Goal: Transaction & Acquisition: Purchase product/service

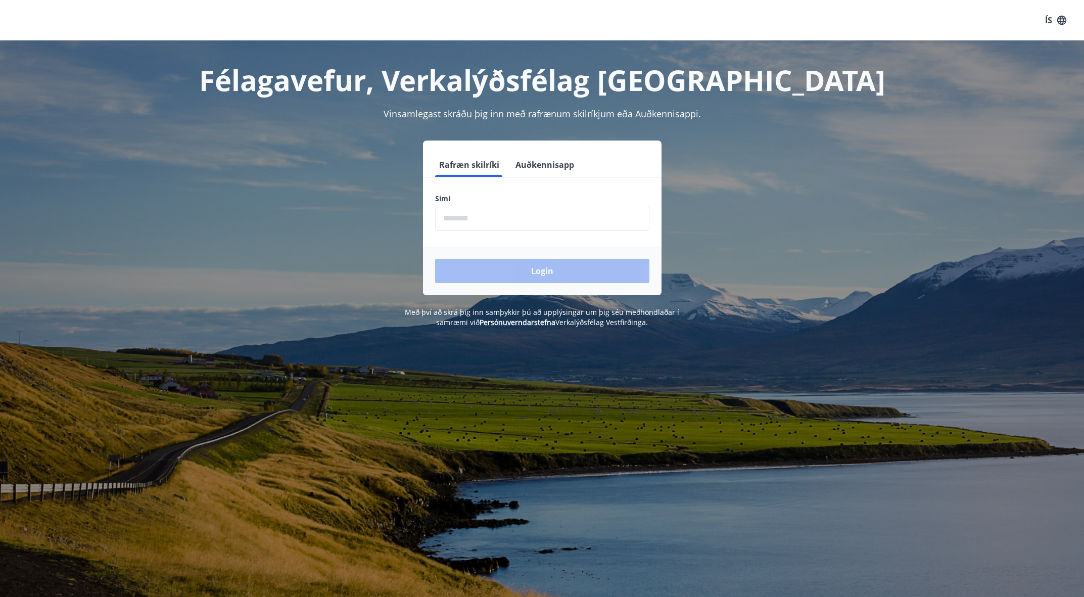
click at [509, 215] on input "phone" at bounding box center [542, 218] width 214 height 25
type input "********"
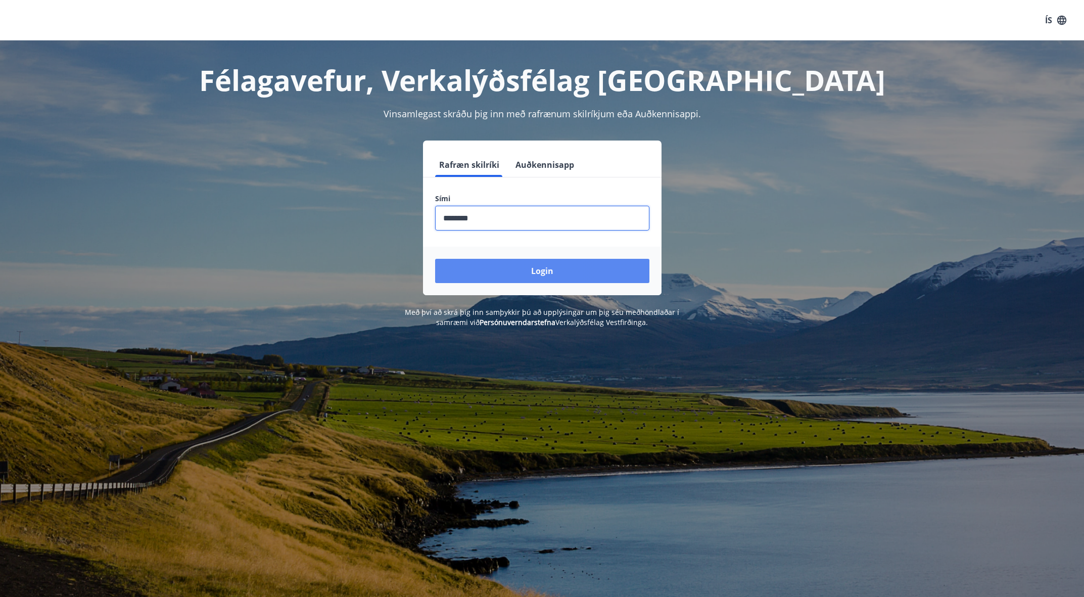
click at [545, 270] on button "Login" at bounding box center [542, 271] width 214 height 24
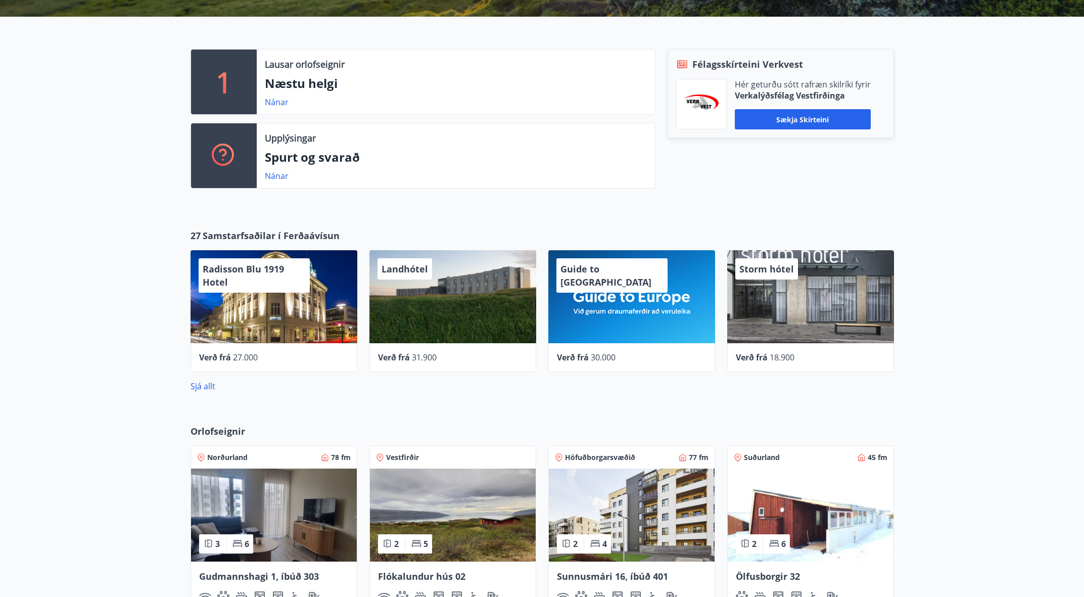
scroll to position [257, 0]
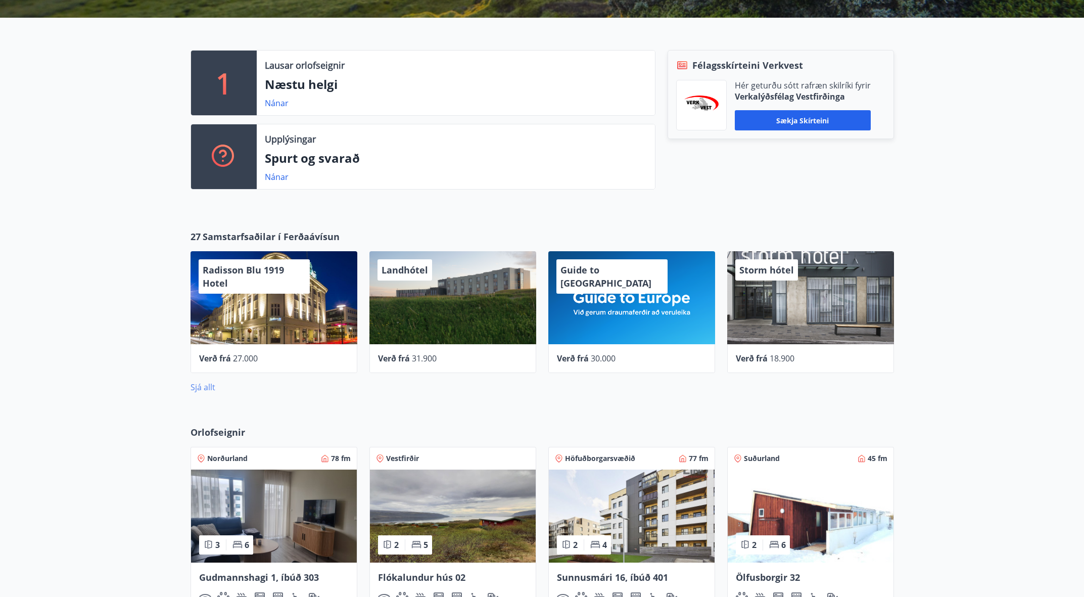
click at [198, 384] on link "Sjá allt" at bounding box center [202, 386] width 25 height 11
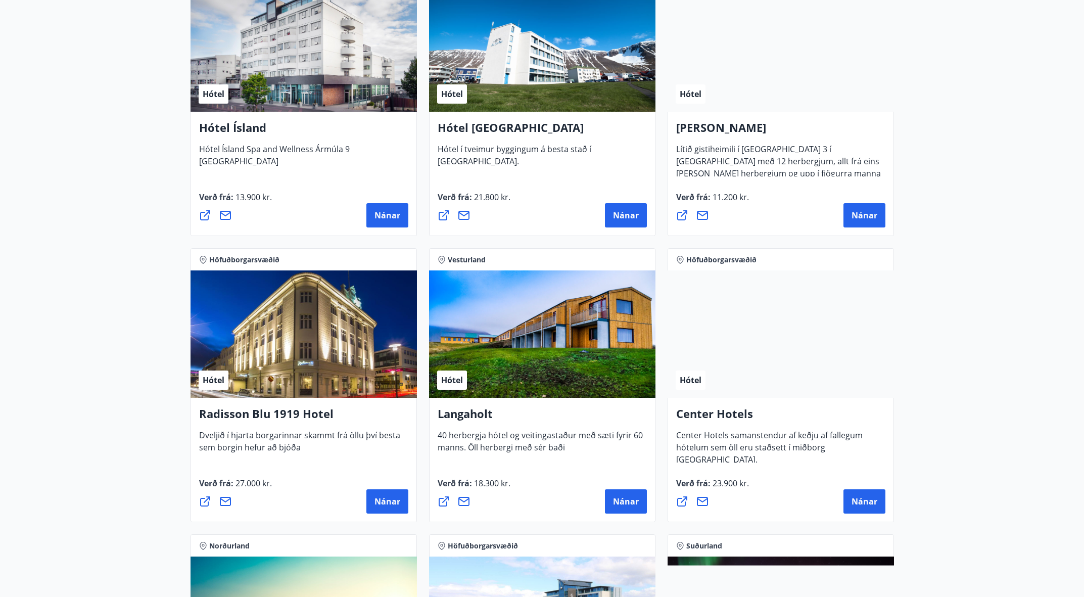
scroll to position [1377, 0]
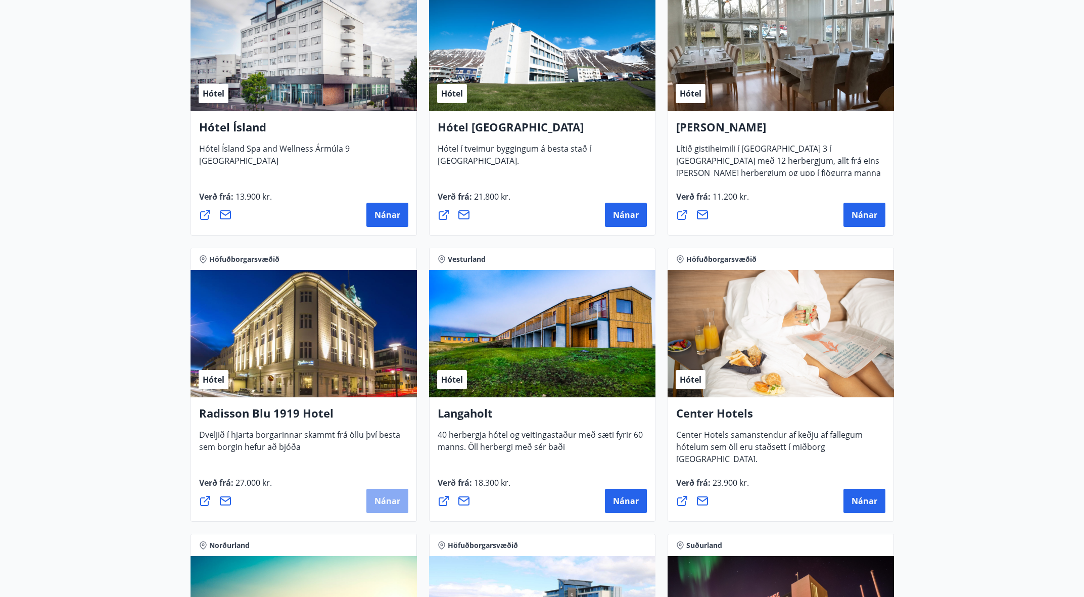
click at [379, 499] on span "Nánar" at bounding box center [387, 500] width 26 height 11
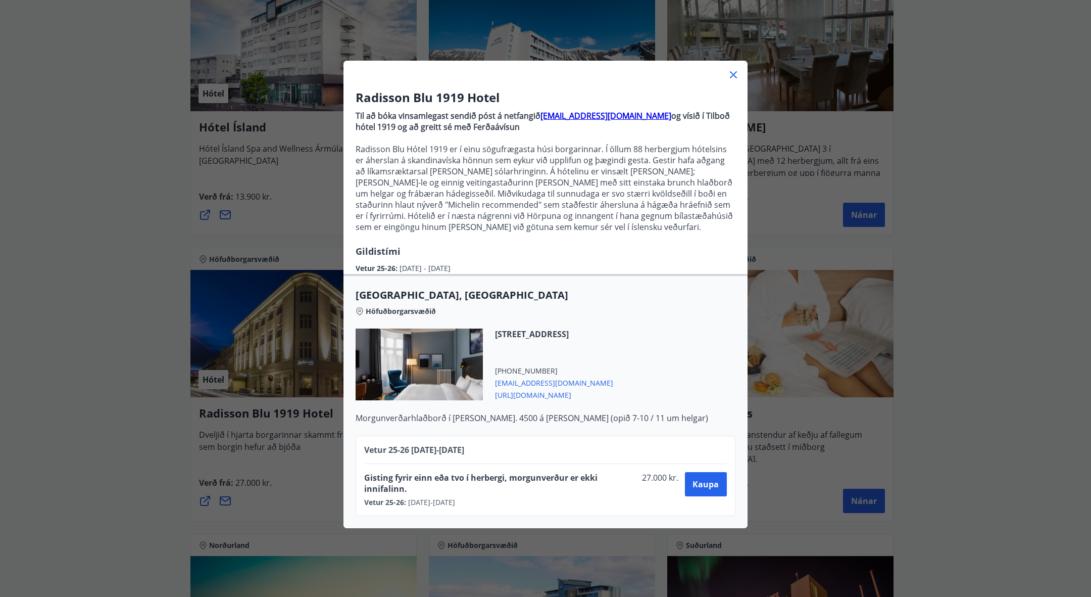
click at [138, 289] on div "Radisson Blu 1919 Hotel Til að bóka vinsamlegast sendið póst á netfangið [EMAIL…" at bounding box center [545, 298] width 1091 height 597
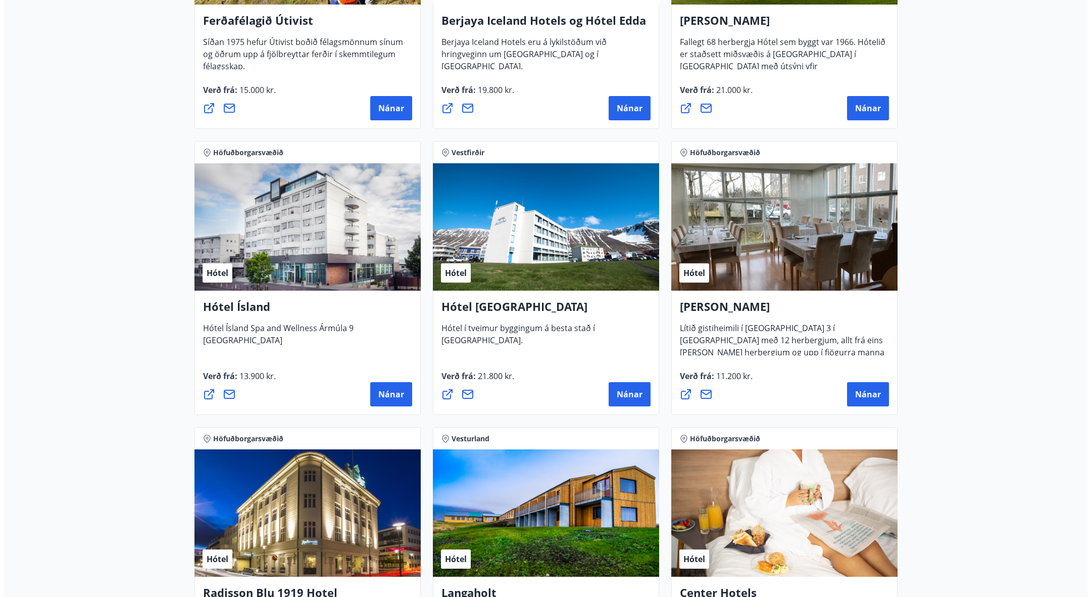
scroll to position [1197, 0]
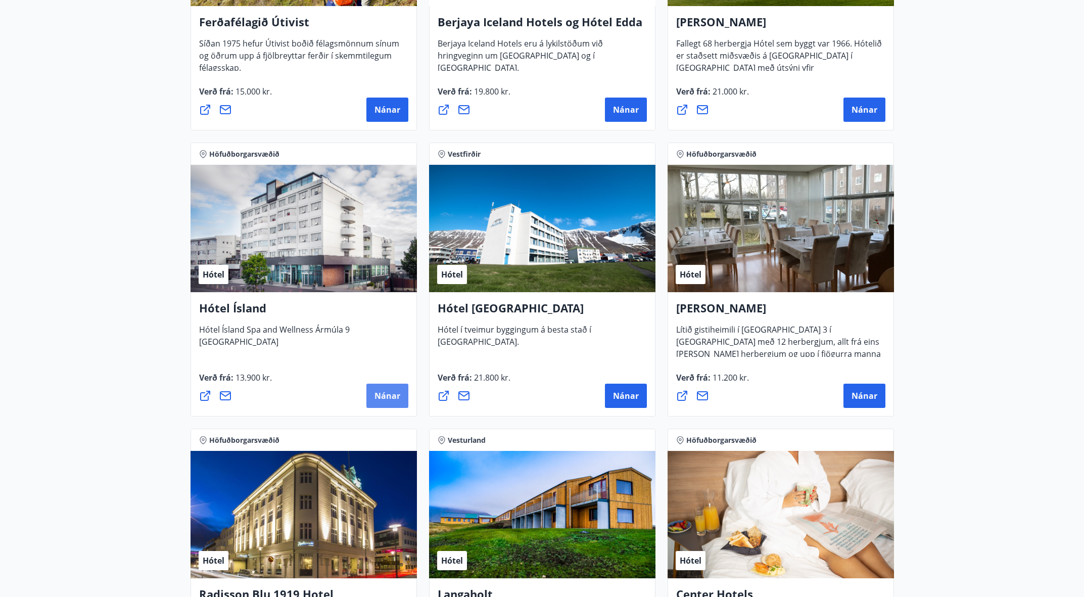
click at [384, 393] on span "Nánar" at bounding box center [387, 395] width 26 height 11
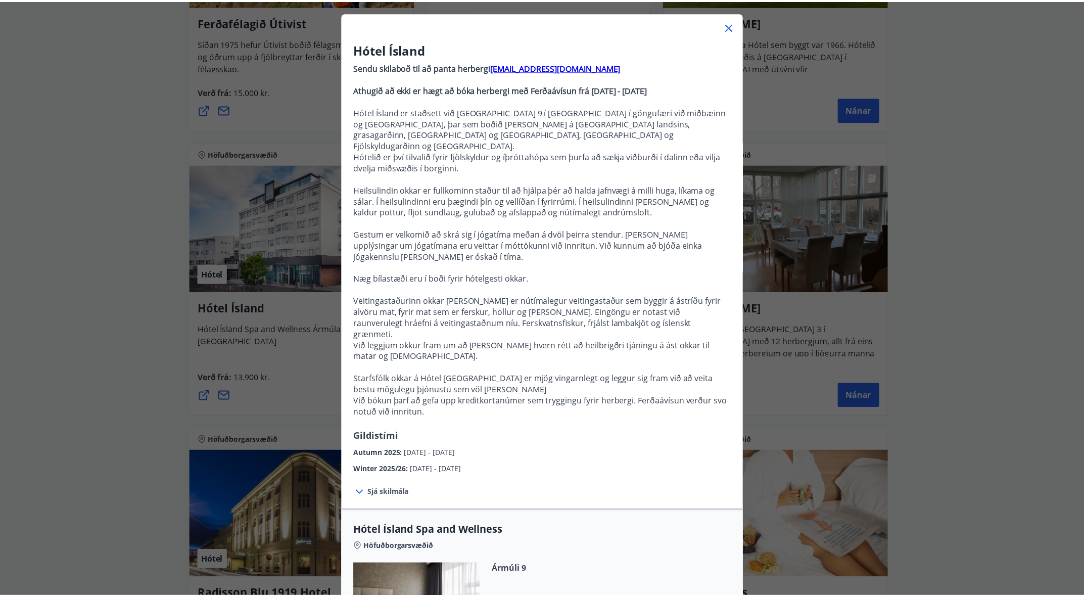
scroll to position [47, 0]
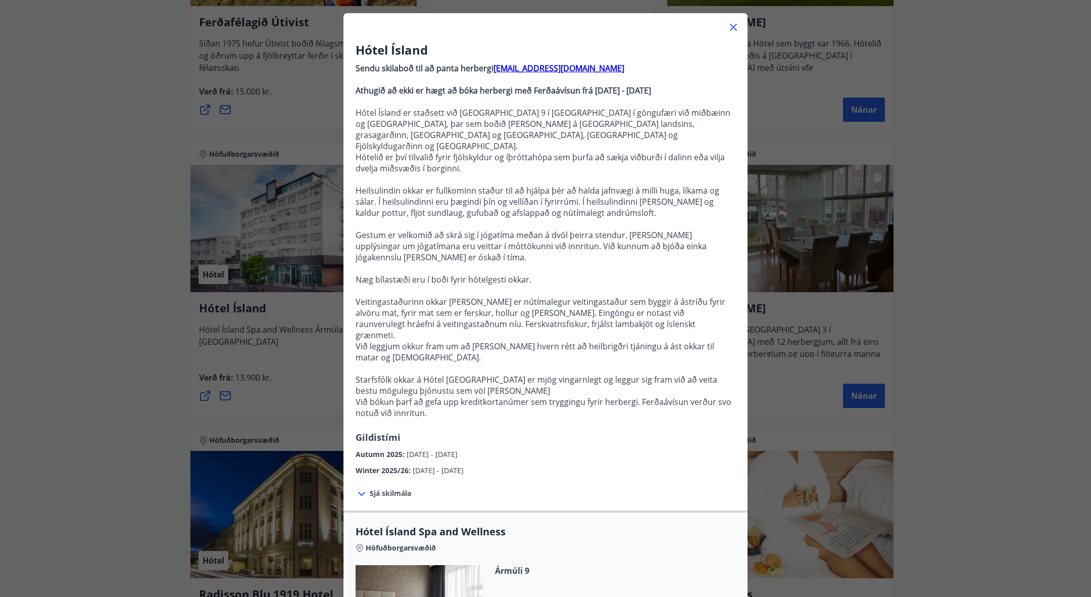
click at [736, 27] on icon at bounding box center [734, 27] width 12 height 12
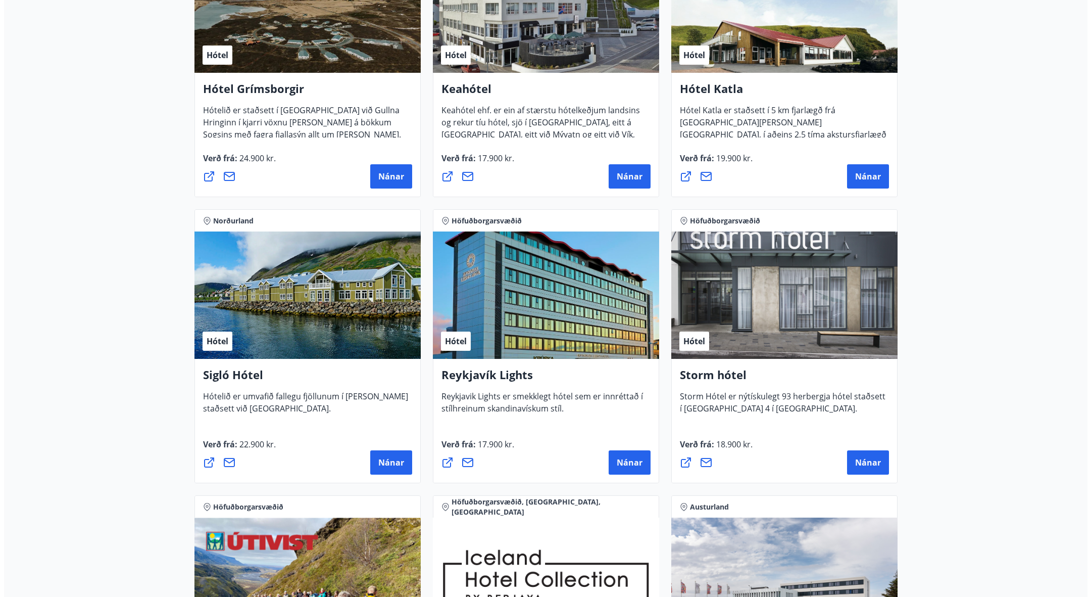
scroll to position [555, 0]
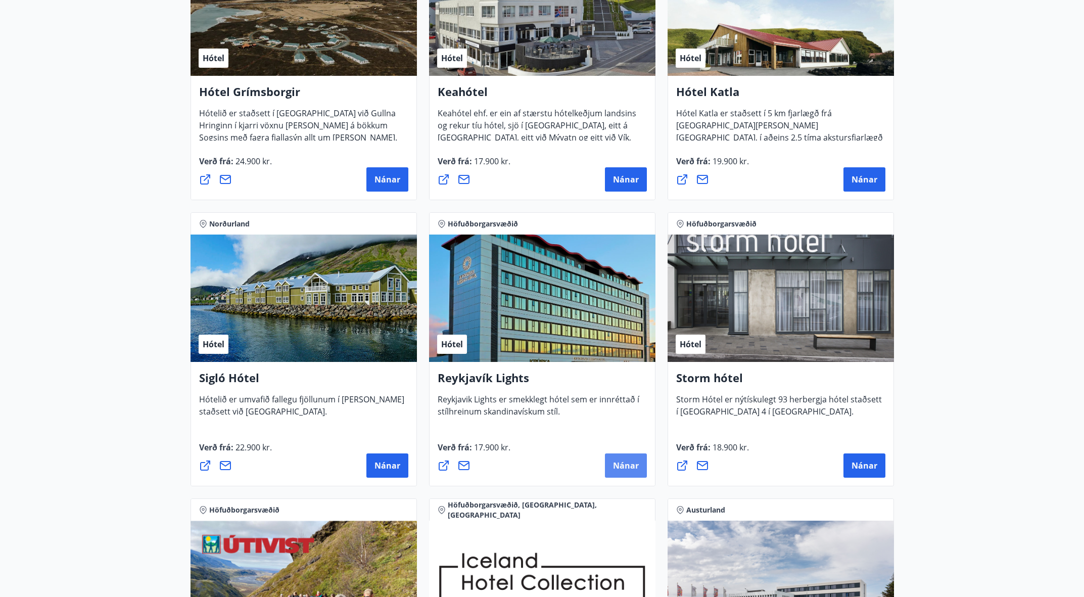
click at [613, 459] on button "Nánar" at bounding box center [626, 465] width 42 height 24
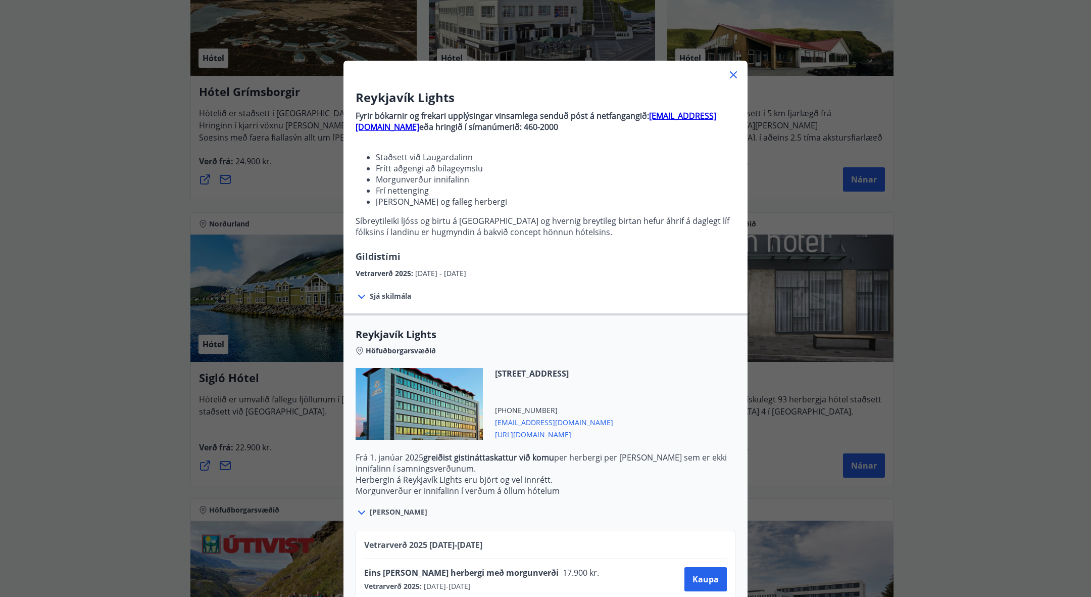
scroll to position [64, 0]
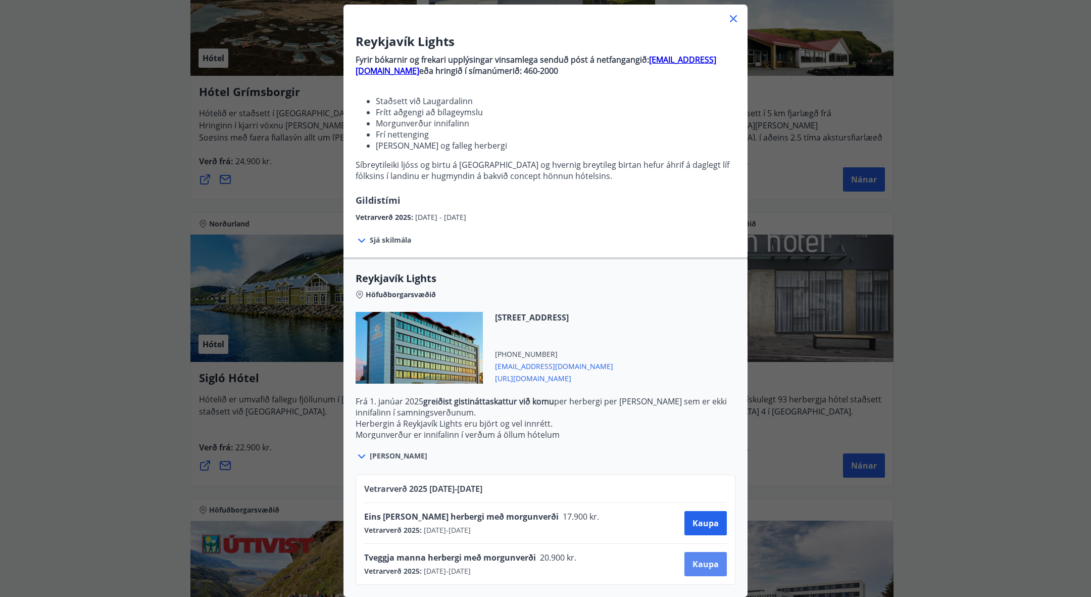
click at [695, 559] on span "Kaupa" at bounding box center [706, 563] width 26 height 11
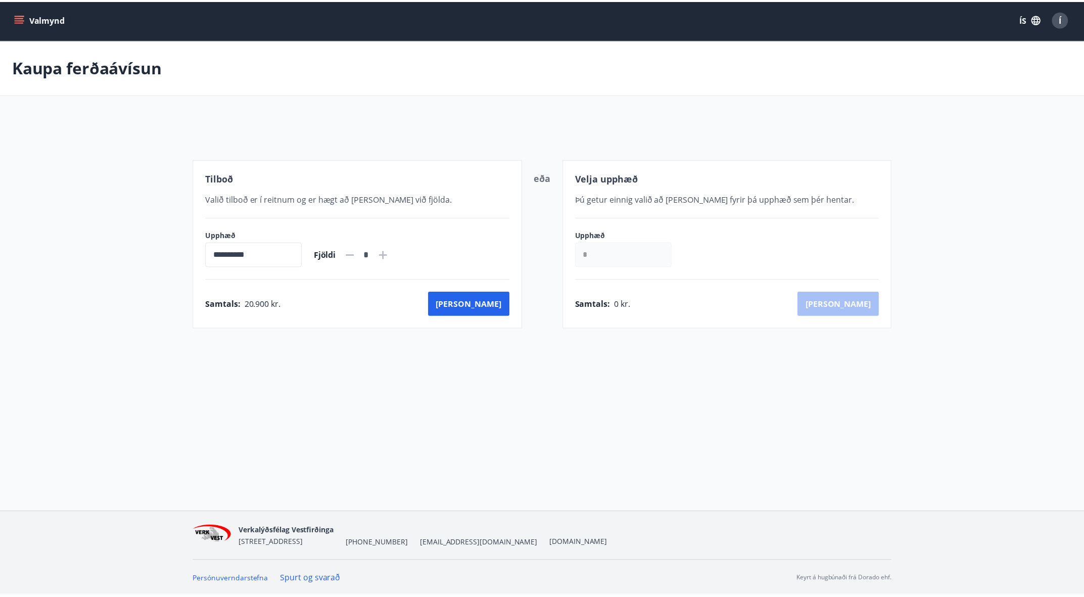
scroll to position [2, 0]
